Goal: Obtain resource: Download file/media

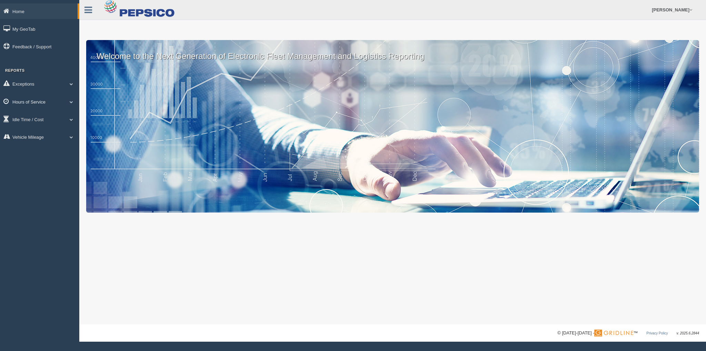
click at [40, 102] on link "Hours of Service" at bounding box center [39, 102] width 79 height 16
click at [46, 118] on link "HOS Explanation Reports" at bounding box center [44, 117] width 65 height 12
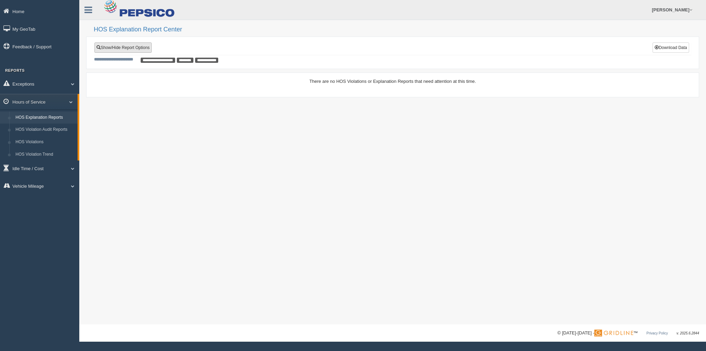
click at [119, 49] on link "Show/Hide Report Options" at bounding box center [122, 47] width 57 height 10
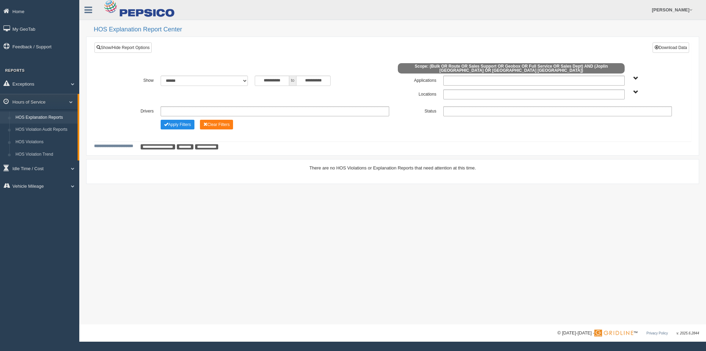
click at [636, 92] on span "Joplin MO Springfield MO" at bounding box center [635, 92] width 5 height 5
click at [605, 123] on button "Springfield [GEOGRAPHIC_DATA]" at bounding box center [631, 126] width 68 height 8
click at [176, 124] on button "Apply Filters" at bounding box center [178, 125] width 34 height 10
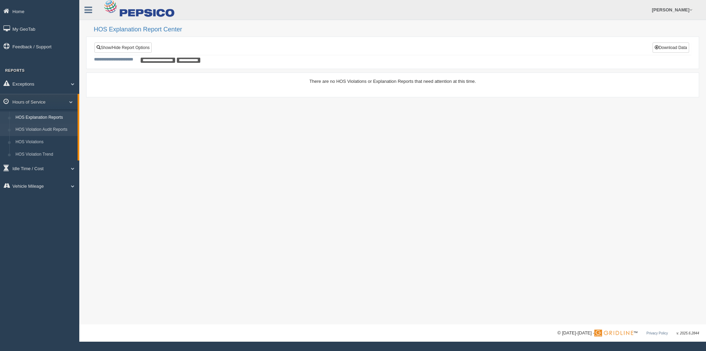
click at [51, 132] on link "HOS Violation Audit Reports" at bounding box center [44, 129] width 65 height 12
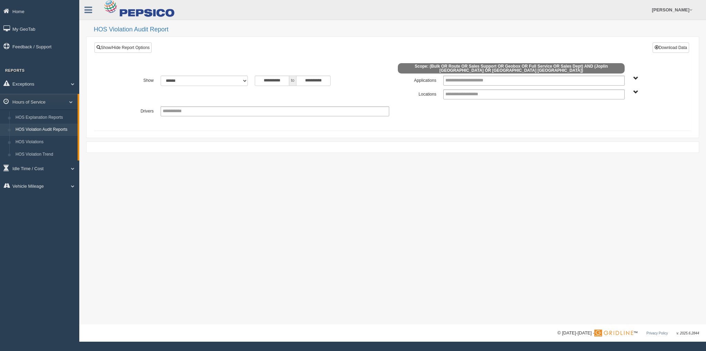
click at [638, 91] on span "Joplin [GEOGRAPHIC_DATA] [GEOGRAPHIC_DATA] [GEOGRAPHIC_DATA]" at bounding box center [635, 92] width 5 height 5
click at [606, 124] on button "Springfield [GEOGRAPHIC_DATA]" at bounding box center [631, 126] width 68 height 8
click at [664, 49] on button "Download Data" at bounding box center [671, 47] width 37 height 10
